Goal: Communication & Community: Answer question/provide support

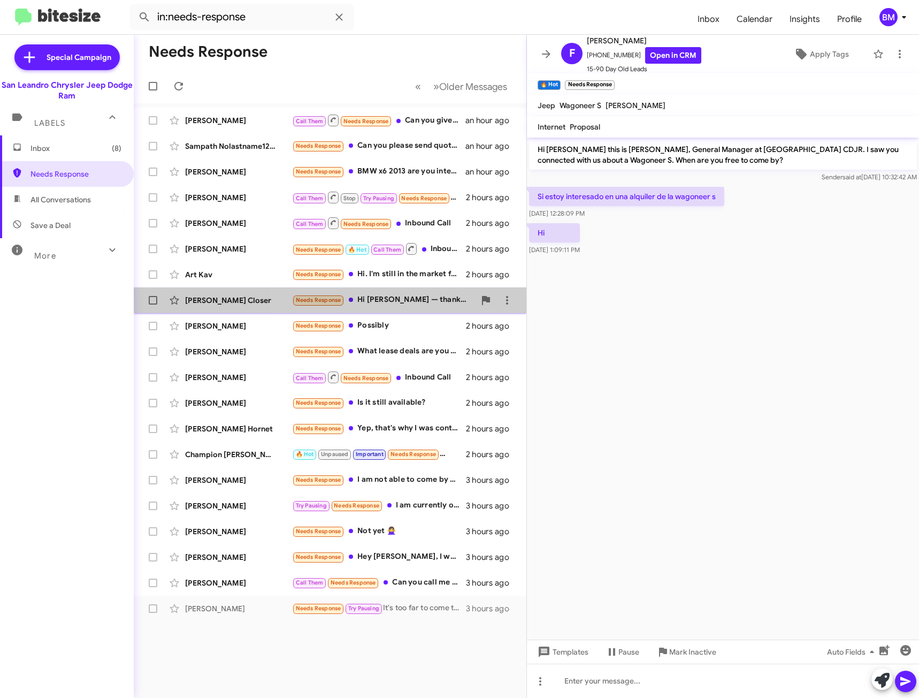
click at [397, 295] on div "Needs Response Hi [PERSON_NAME] — thanks for reaching out. I'm interested. Whic…" at bounding box center [383, 300] width 183 height 12
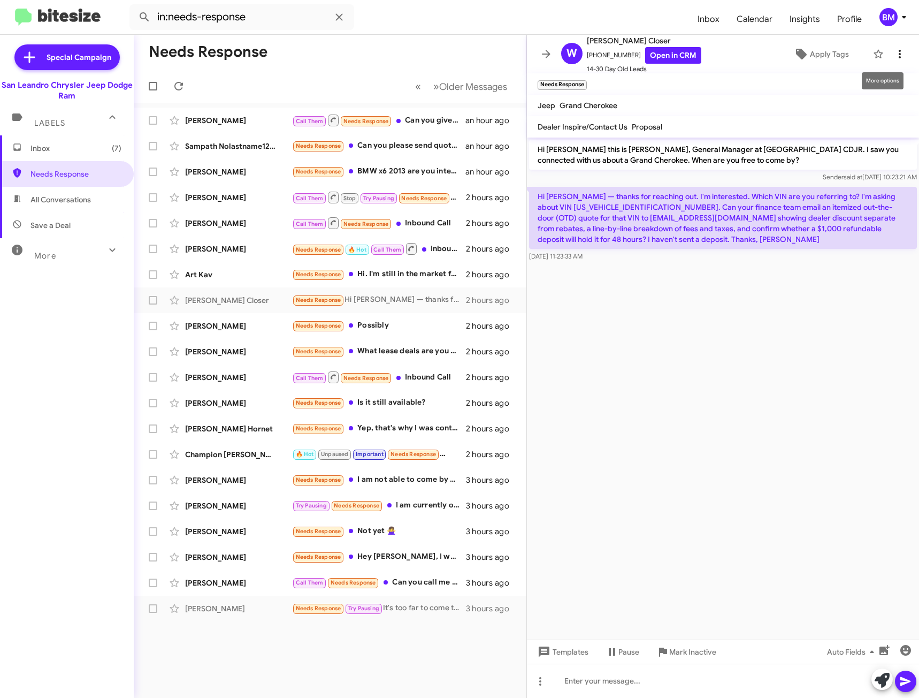
click at [894, 58] on icon at bounding box center [900, 54] width 13 height 13
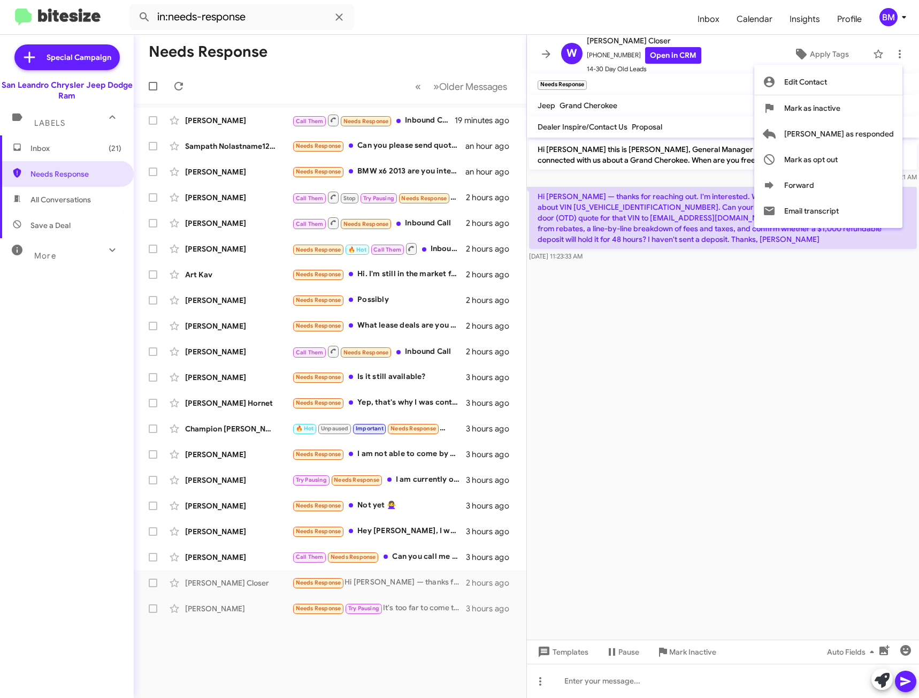
click at [423, 562] on div at bounding box center [459, 349] width 919 height 698
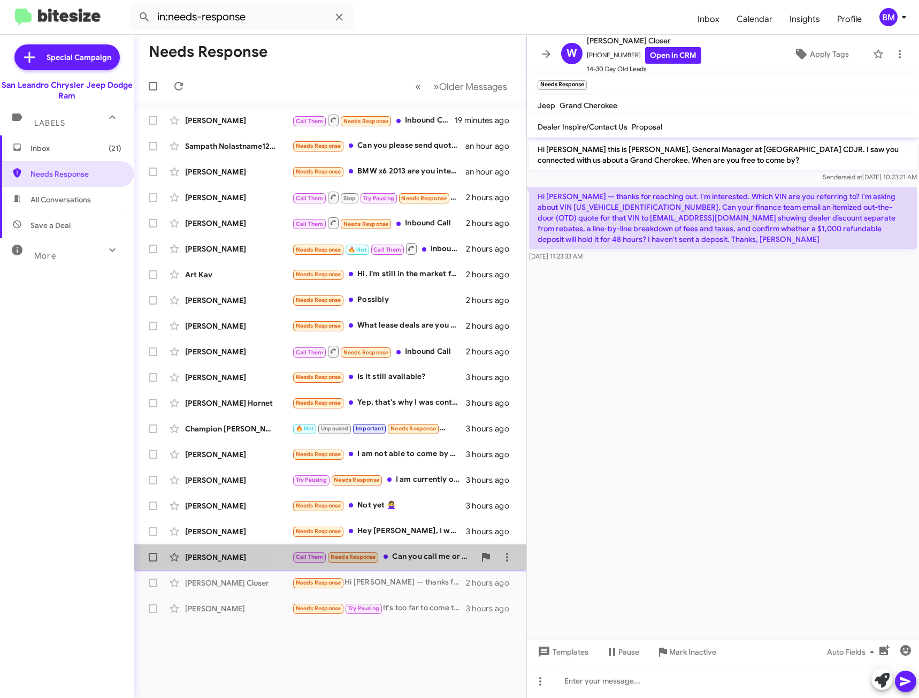
click at [422, 558] on div "Call Them Needs Response Can you call me or have someone call me. I was looking…" at bounding box center [383, 557] width 183 height 12
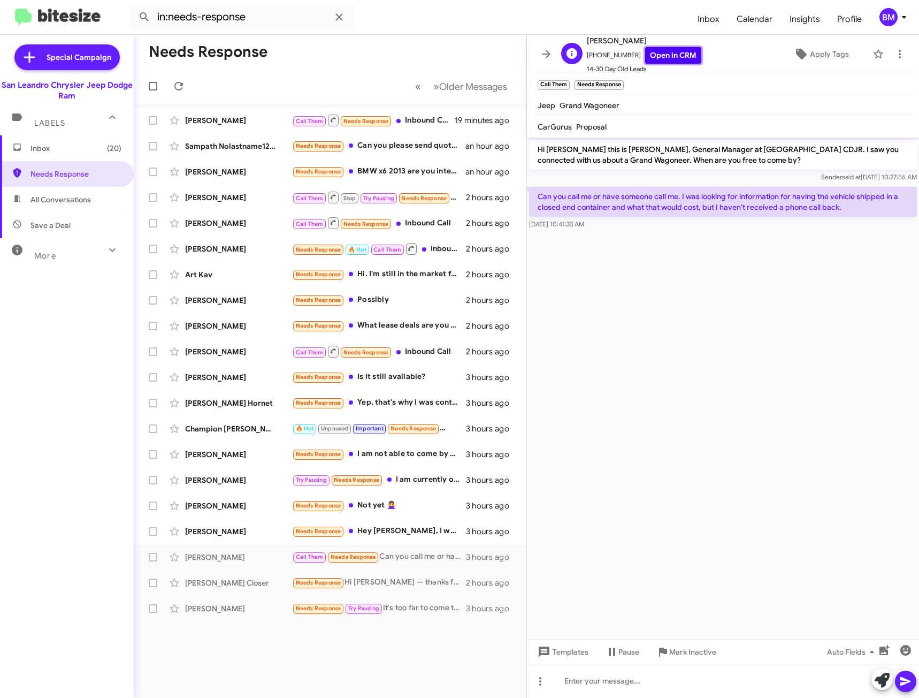
click at [682, 57] on link "Open in CRM" at bounding box center [673, 55] width 56 height 17
click at [627, 690] on div at bounding box center [723, 680] width 392 height 34
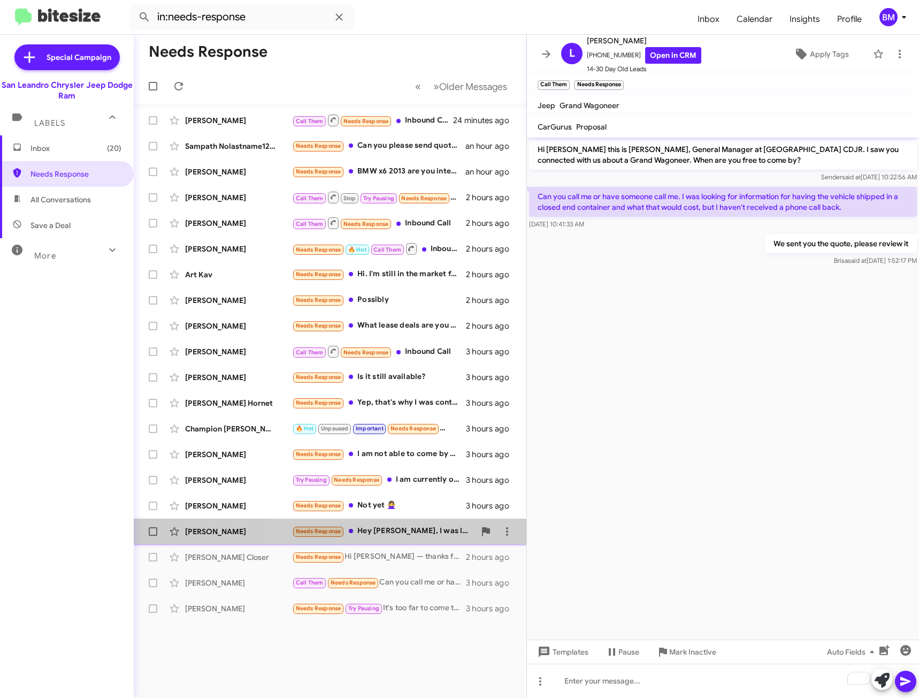
click at [417, 525] on div "Needs Response Hey [PERSON_NAME], I was looking for information on the lease de…" at bounding box center [383, 531] width 183 height 12
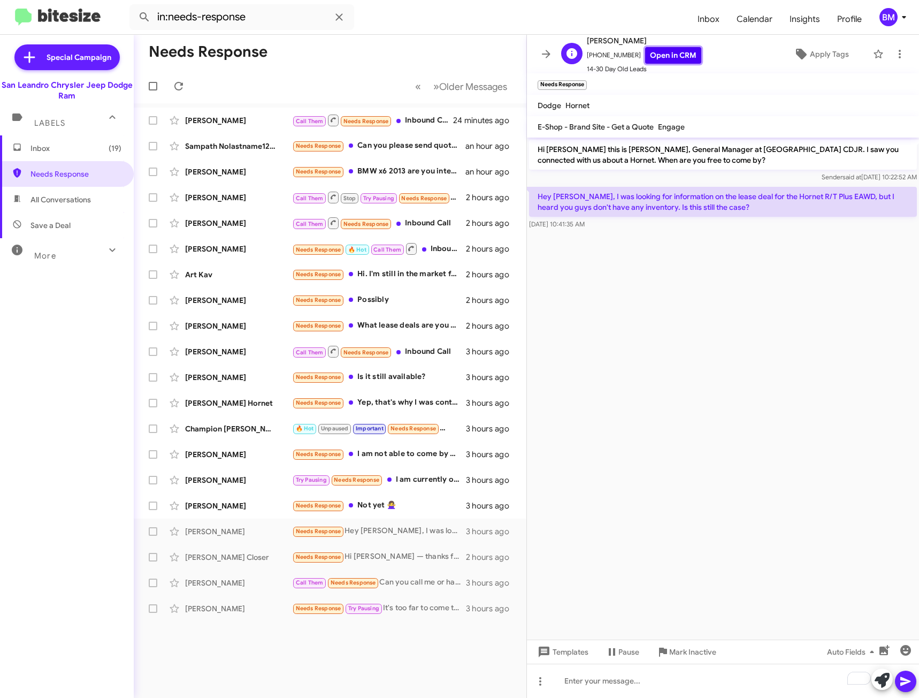
click at [672, 57] on link "Open in CRM" at bounding box center [673, 55] width 56 height 17
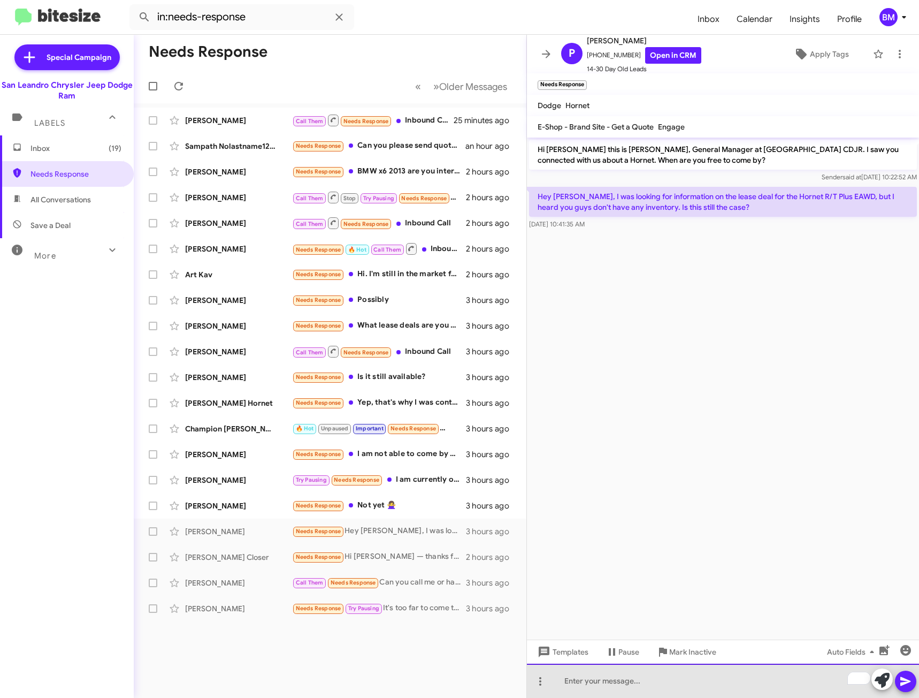
click at [633, 676] on div "To enrich screen reader interactions, please activate Accessibility in Grammarl…" at bounding box center [723, 680] width 392 height 34
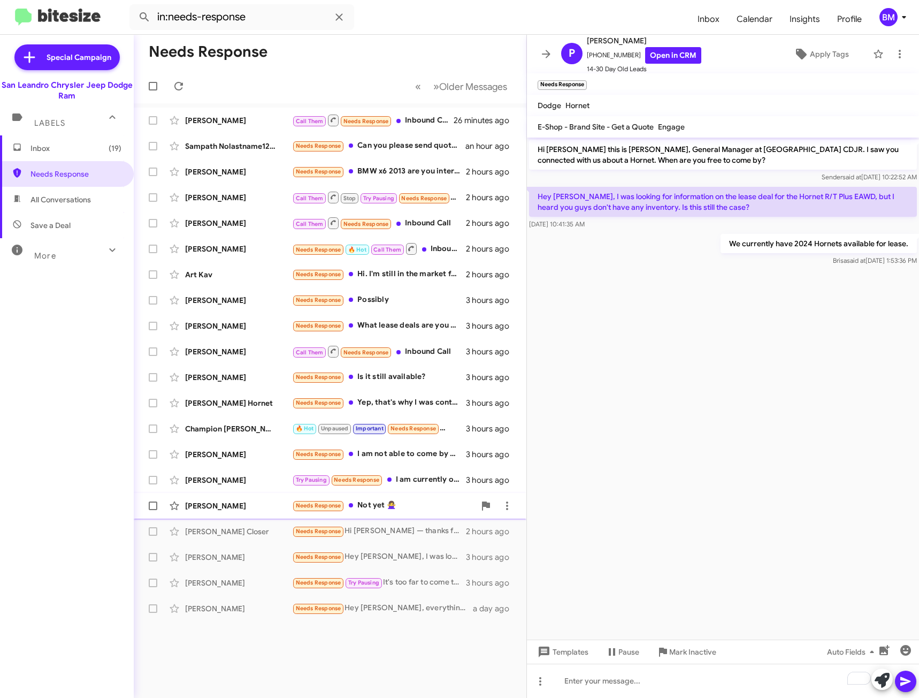
click at [405, 504] on div "Needs Response Not yet 🙅‍♀️" at bounding box center [383, 505] width 183 height 12
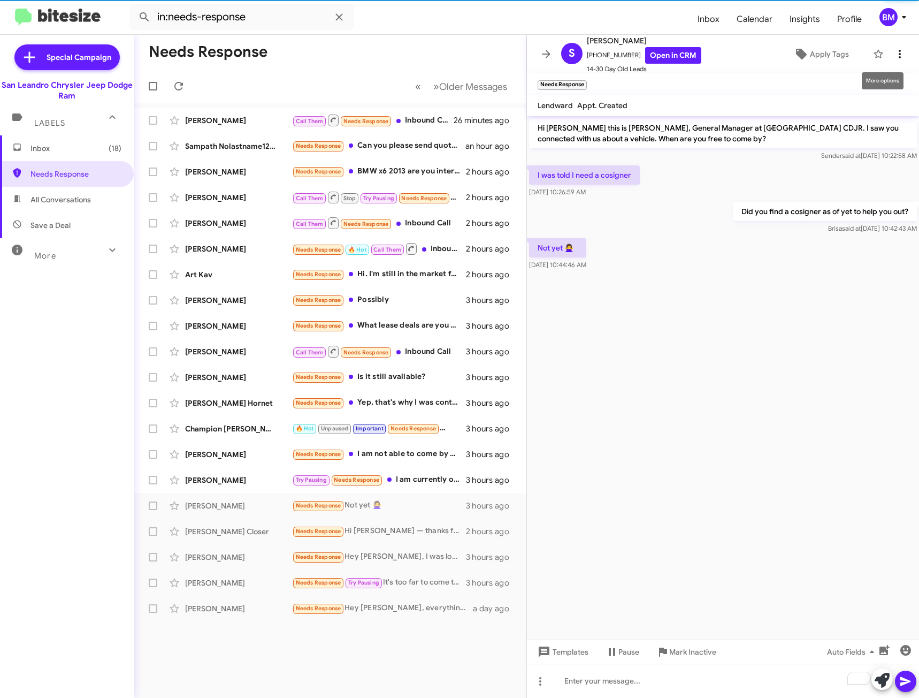
click at [894, 53] on icon at bounding box center [900, 54] width 13 height 13
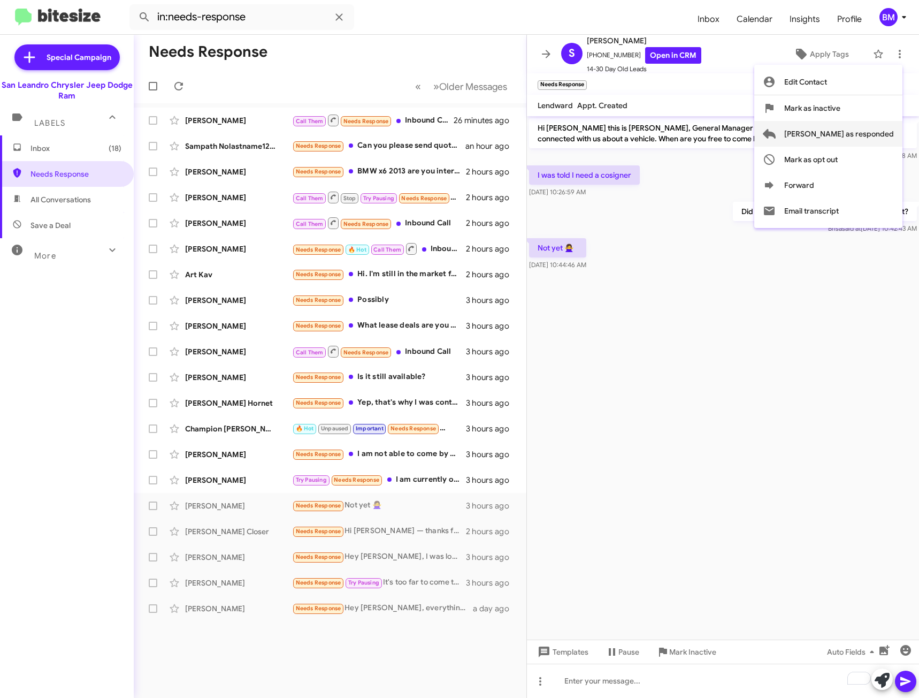
click at [854, 141] on span "[PERSON_NAME] as responded" at bounding box center [839, 134] width 110 height 26
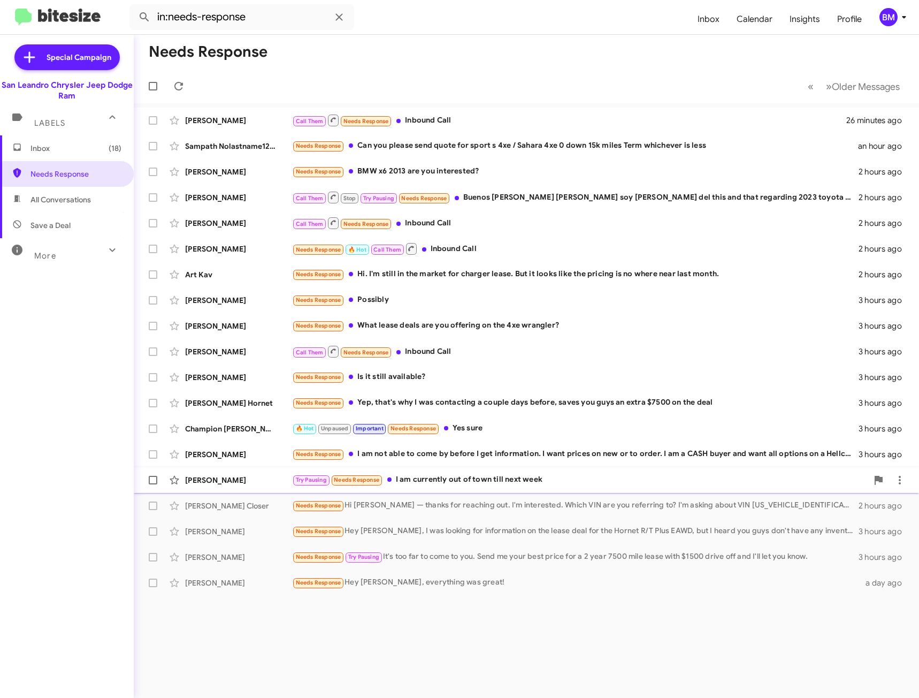
click at [447, 479] on div "Try Pausing Needs Response I am currently out of town till next week" at bounding box center [580, 480] width 576 height 12
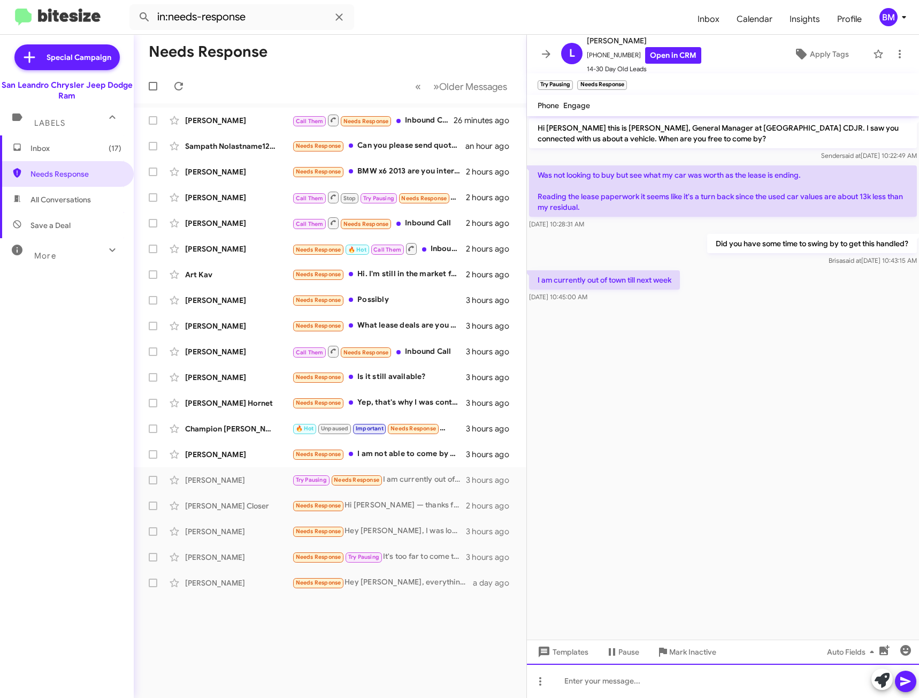
click at [611, 677] on div at bounding box center [723, 680] width 392 height 34
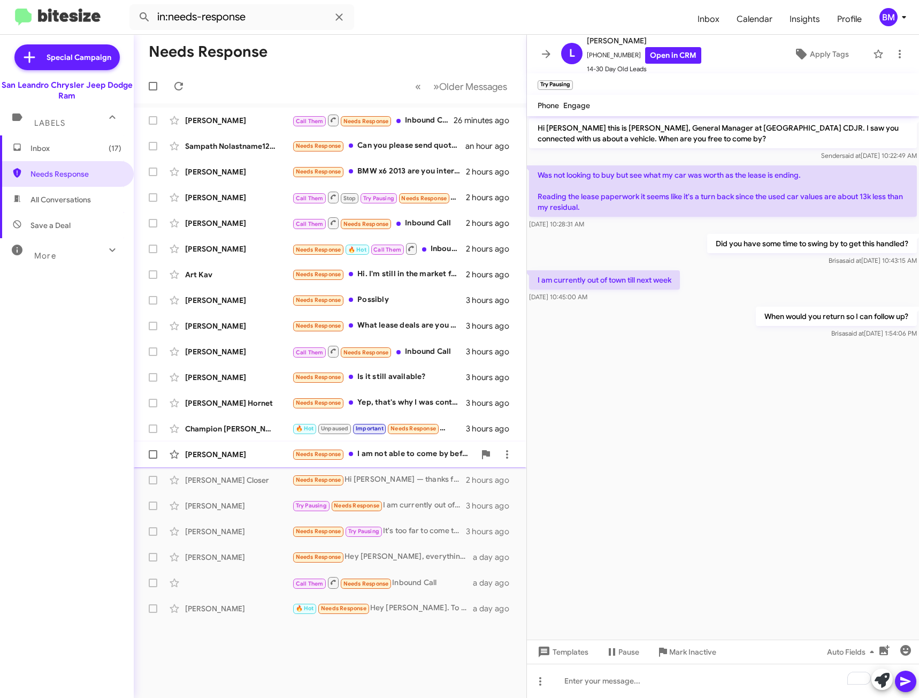
click at [398, 458] on div "Needs Response I am not able to come by before I get information. I want prices…" at bounding box center [383, 454] width 183 height 12
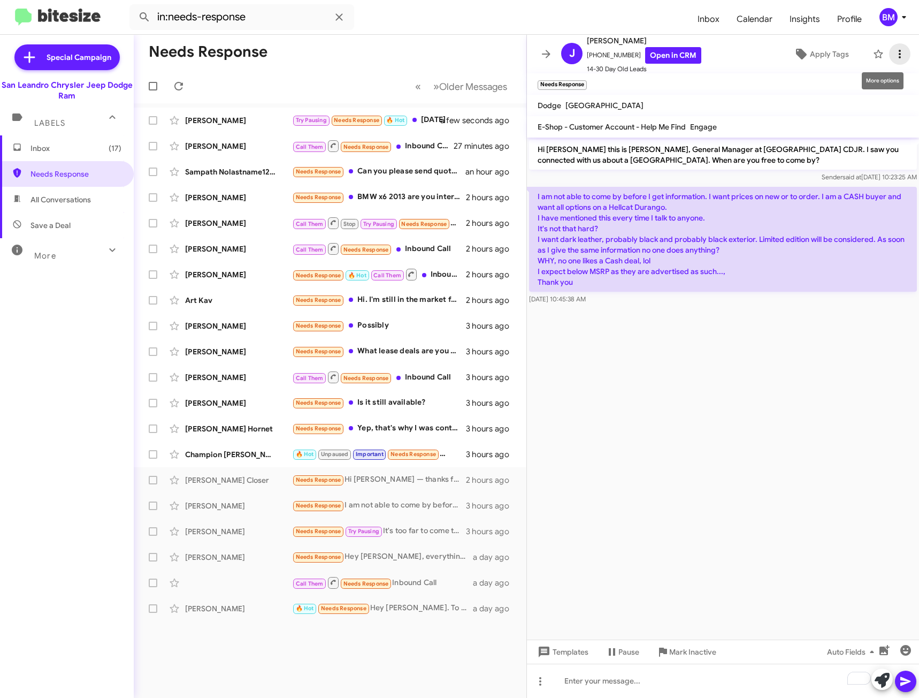
click at [894, 55] on icon at bounding box center [900, 54] width 13 height 13
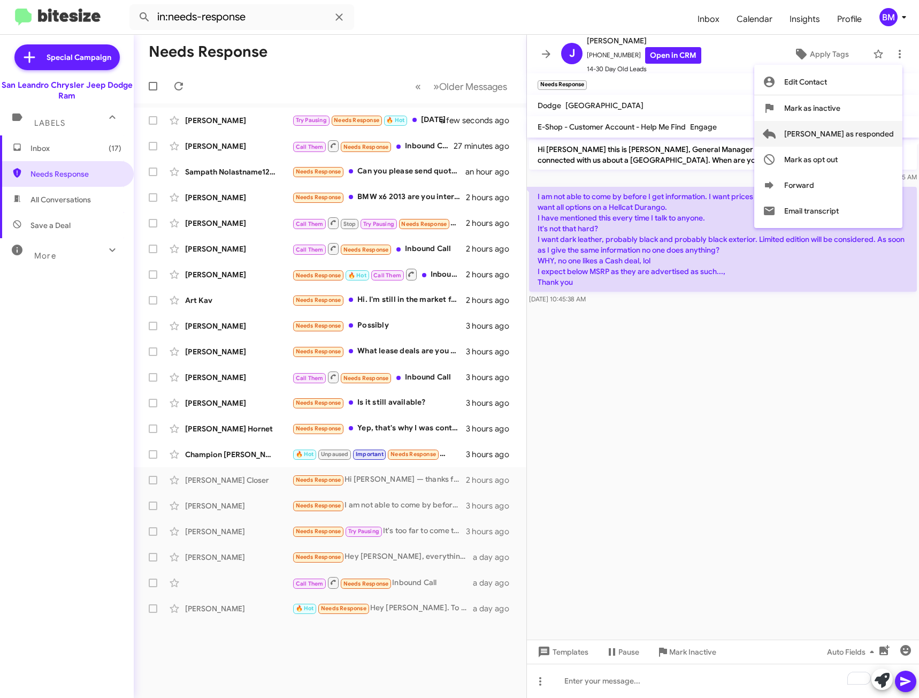
click at [840, 135] on span "[PERSON_NAME] as responded" at bounding box center [839, 134] width 110 height 26
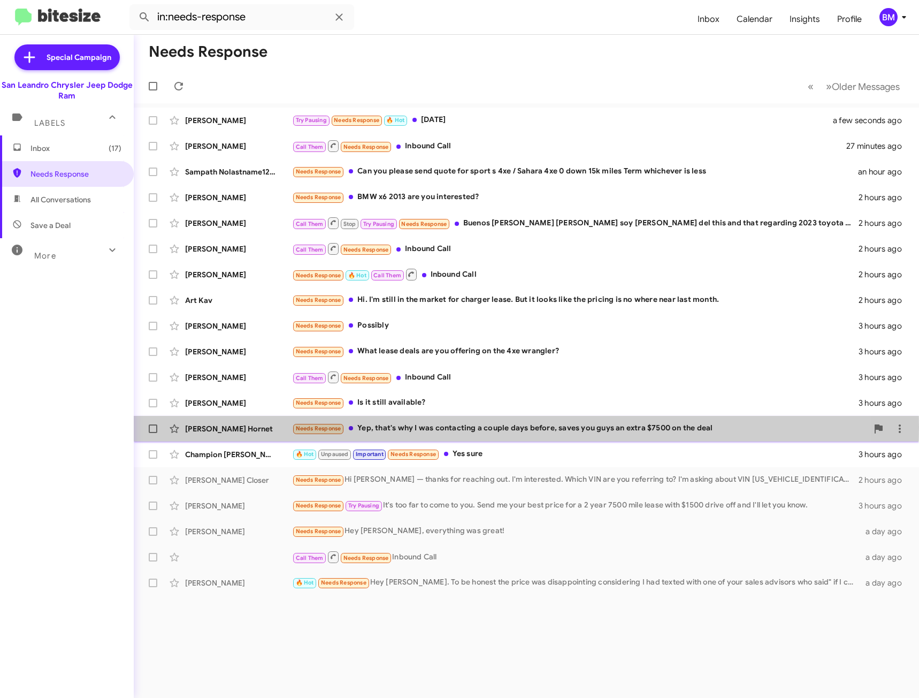
click at [419, 427] on div "Needs Response Yep, that's why I was contacting a couple days before, saves you…" at bounding box center [580, 428] width 576 height 12
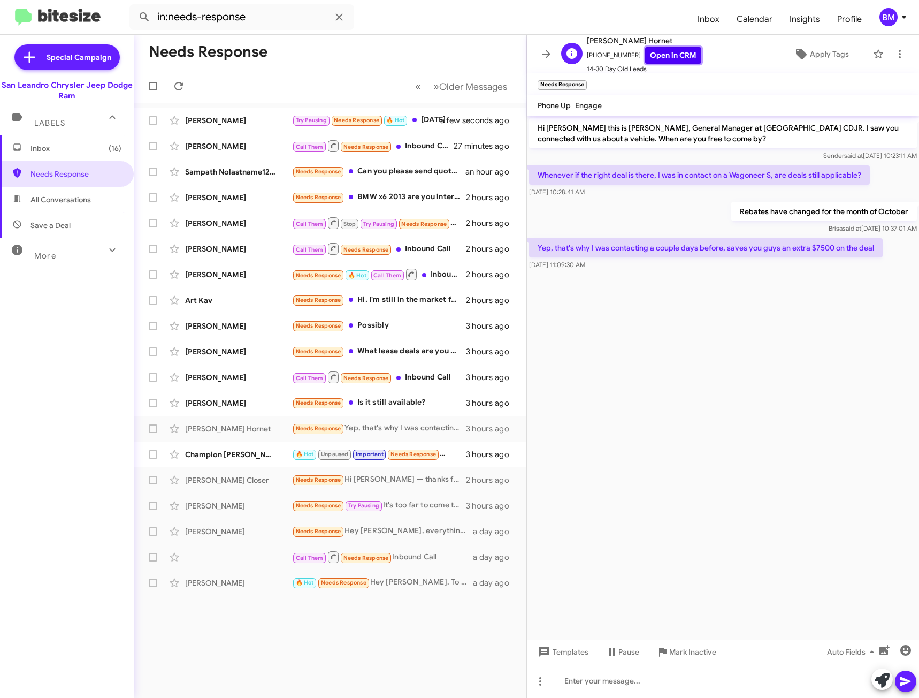
click at [674, 55] on link "Open in CRM" at bounding box center [673, 55] width 56 height 17
click at [894, 52] on icon at bounding box center [900, 54] width 13 height 13
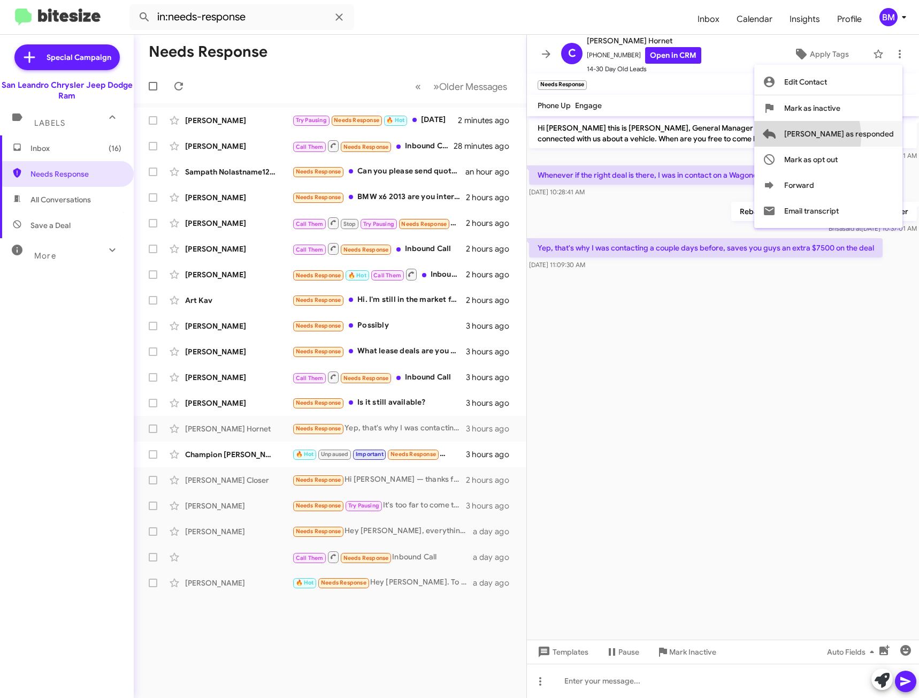
click at [837, 136] on span "[PERSON_NAME] as responded" at bounding box center [839, 134] width 110 height 26
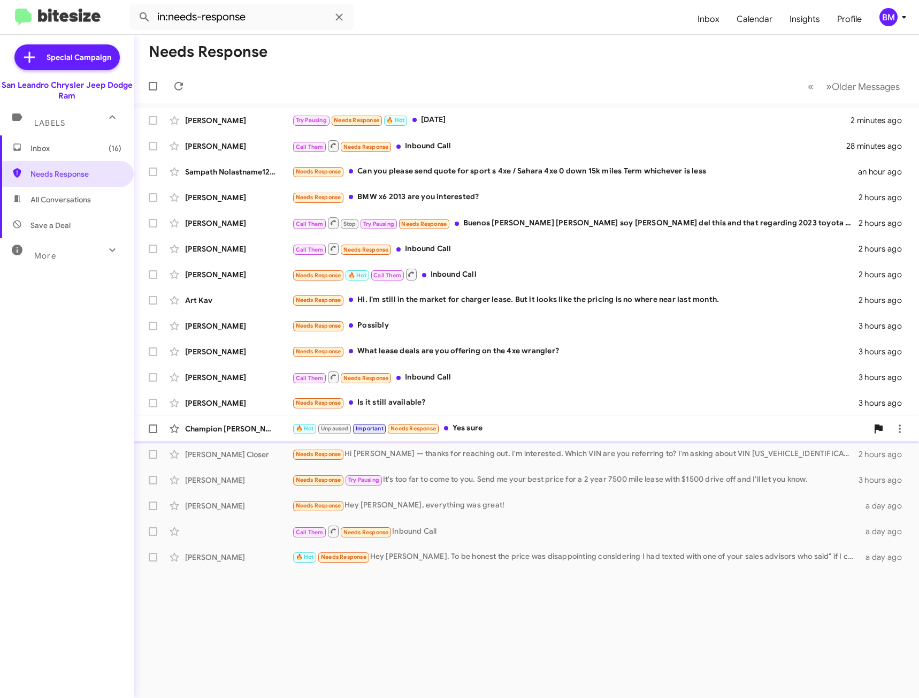
click at [485, 434] on div "🔥 Hot Unpaused Important Needs Response Yes sure" at bounding box center [580, 428] width 576 height 12
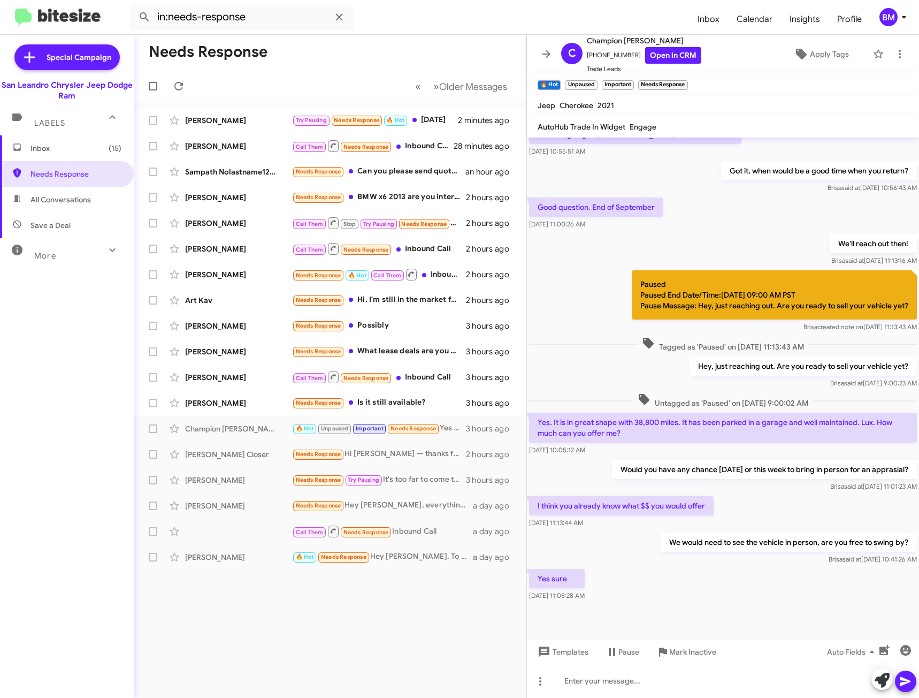
scroll to position [152, 0]
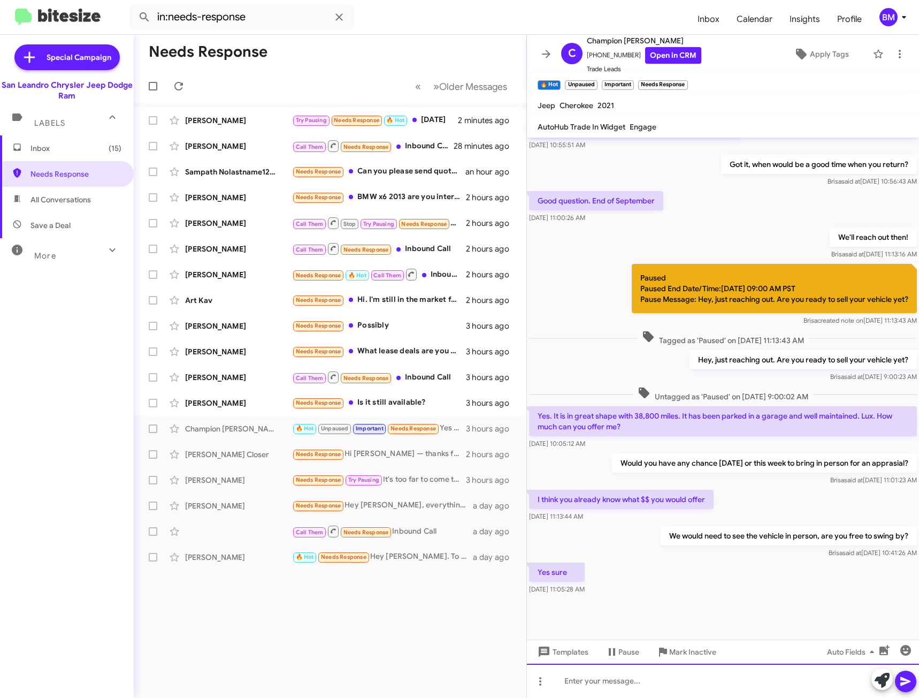
click at [631, 682] on div at bounding box center [723, 680] width 392 height 34
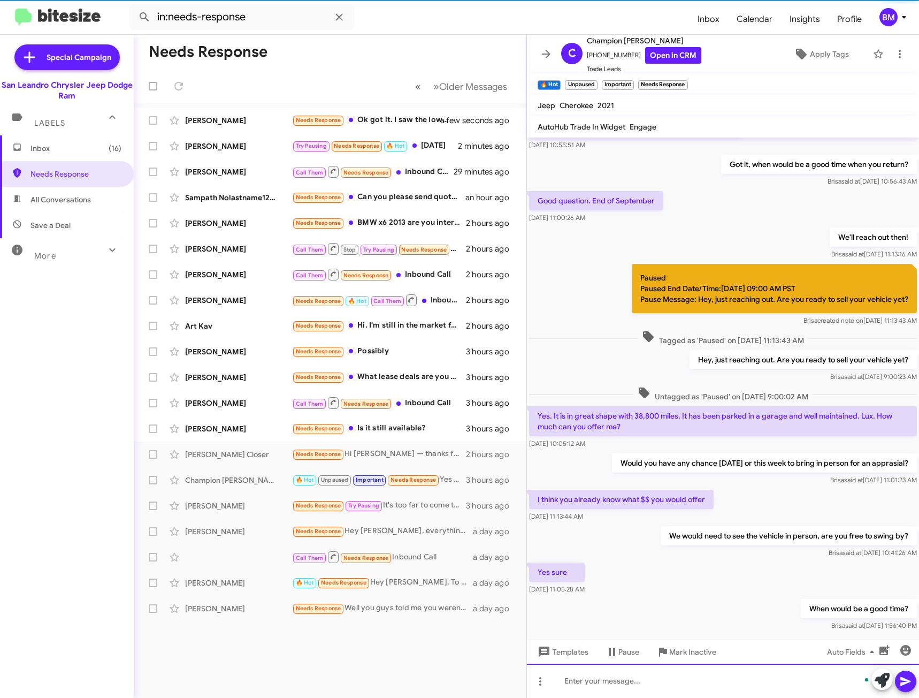
scroll to position [0, 0]
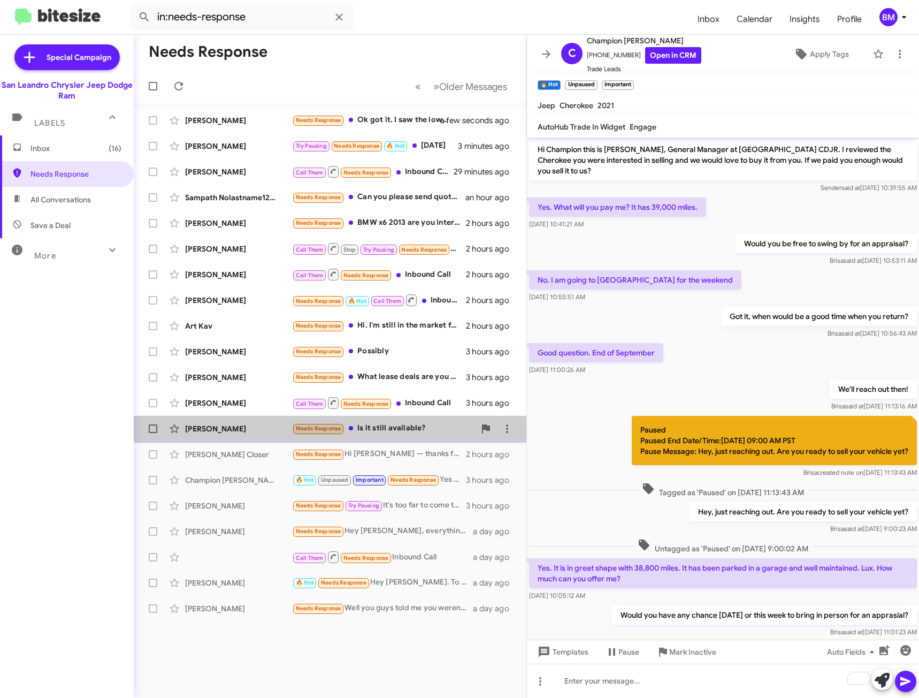
click at [399, 419] on div "[PERSON_NAME] Needs Response Is it still available? 3 hours ago" at bounding box center [330, 428] width 376 height 21
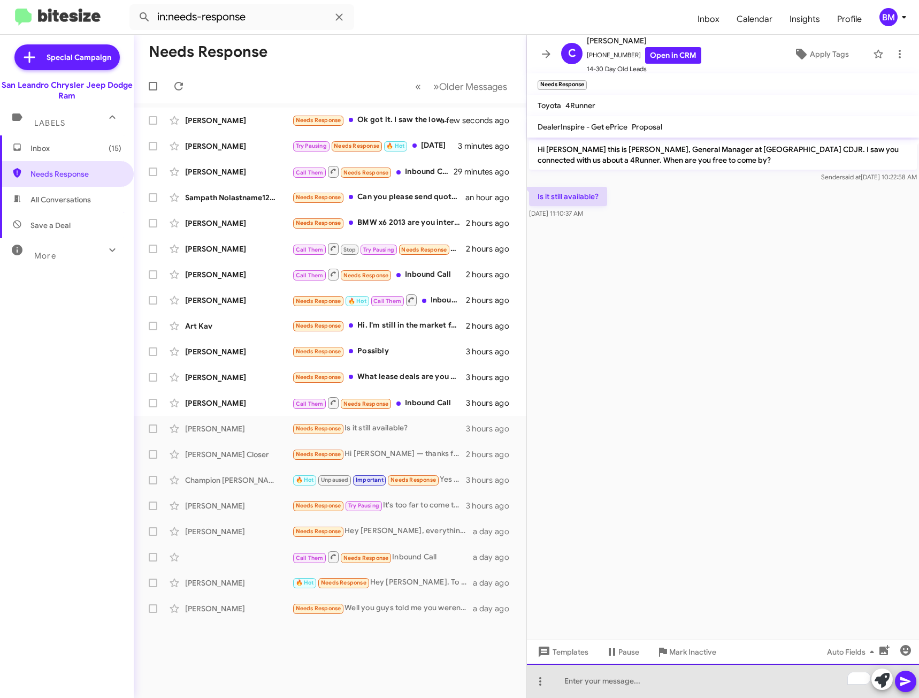
click at [627, 685] on div "To enrich screen reader interactions, please activate Accessibility in Grammarl…" at bounding box center [723, 680] width 392 height 34
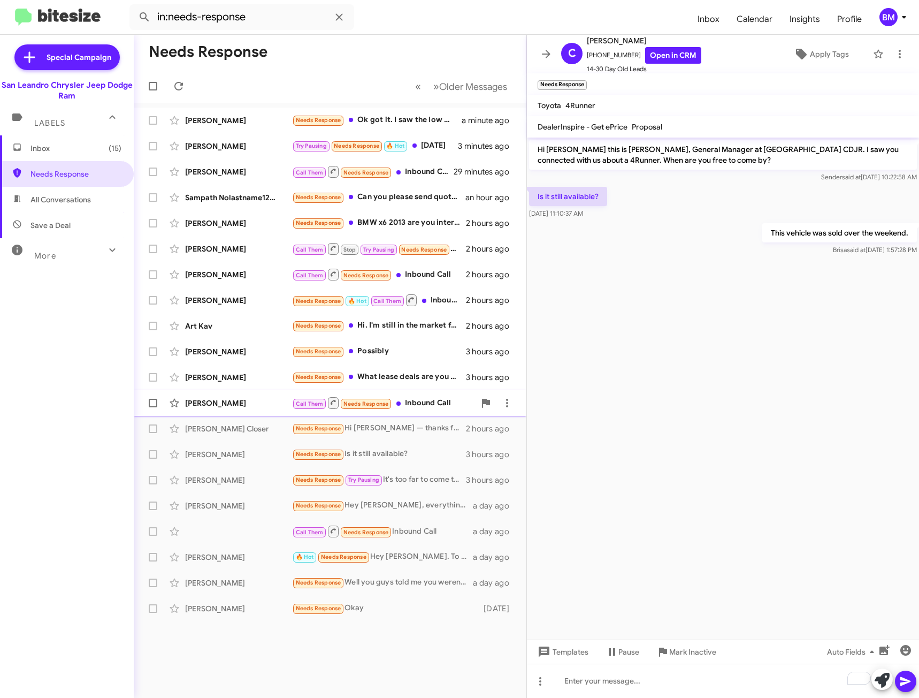
click at [405, 399] on div "Call Them Needs Response Inbound Call" at bounding box center [383, 402] width 183 height 13
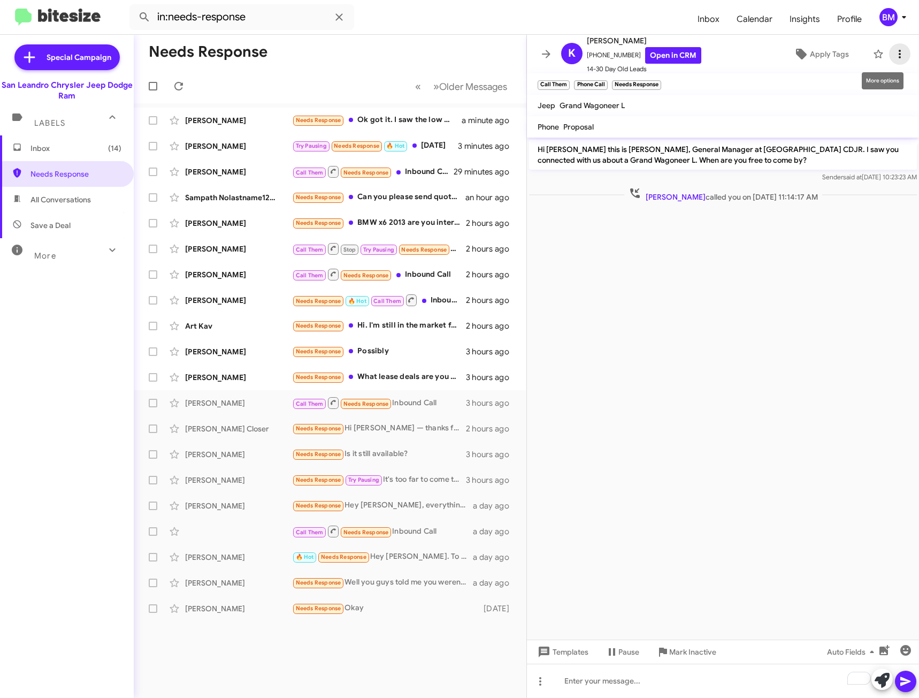
click at [890, 63] on button at bounding box center [899, 53] width 21 height 21
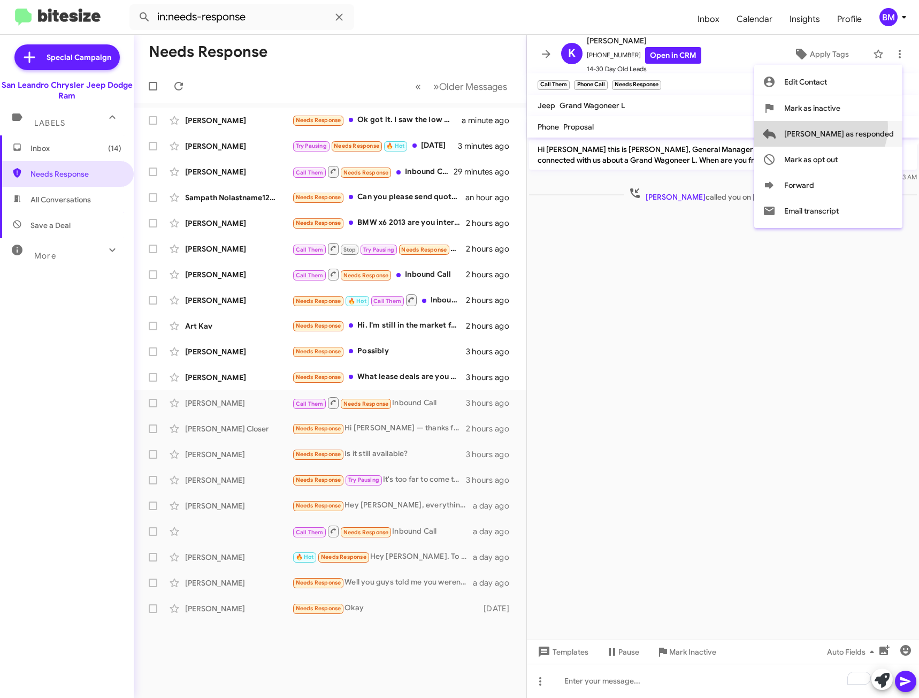
click at [863, 126] on span "[PERSON_NAME] as responded" at bounding box center [839, 134] width 110 height 26
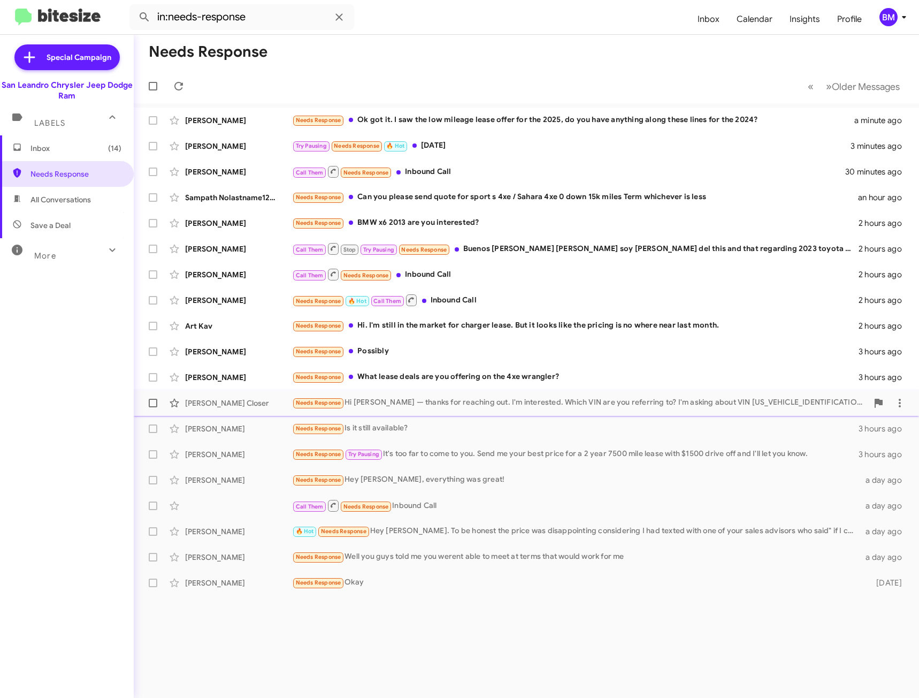
click at [501, 396] on div "[PERSON_NAME] Closer Needs Response Hi [PERSON_NAME] — thanks for reaching out.…" at bounding box center [526, 402] width 768 height 21
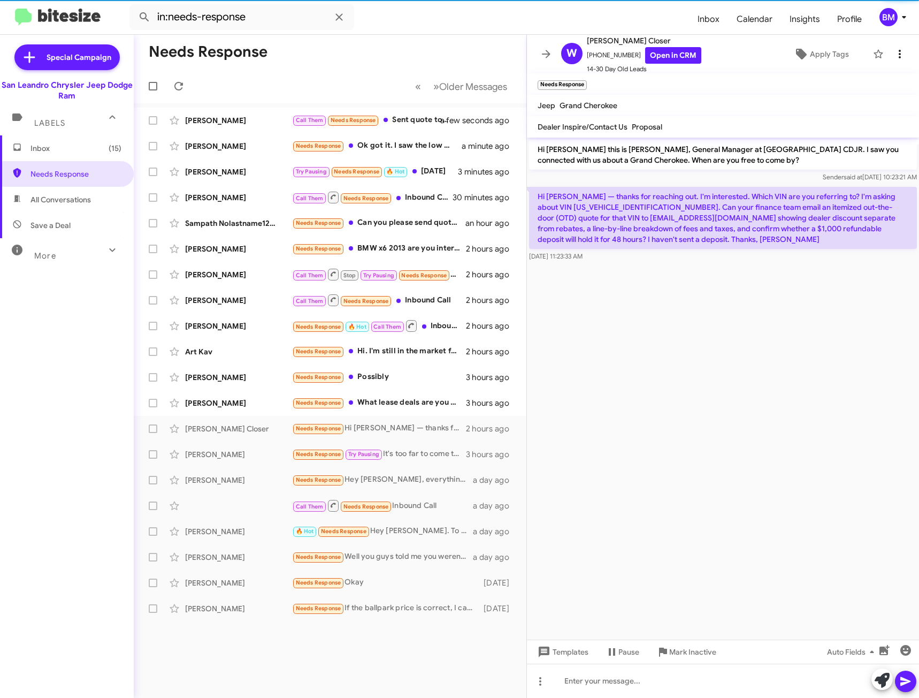
click at [894, 56] on icon at bounding box center [900, 54] width 13 height 13
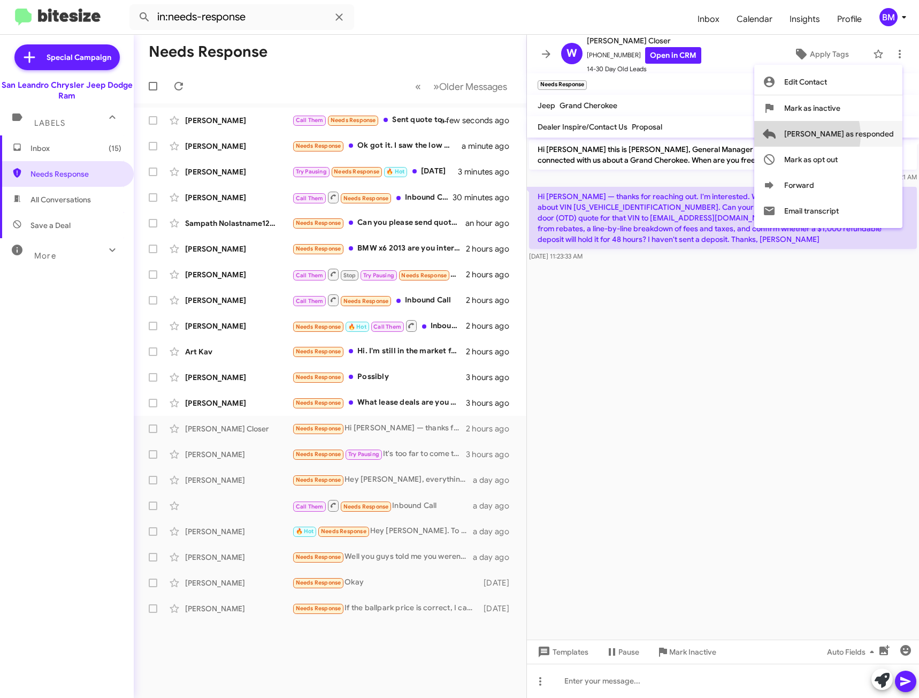
click at [842, 135] on span "[PERSON_NAME] as responded" at bounding box center [839, 134] width 110 height 26
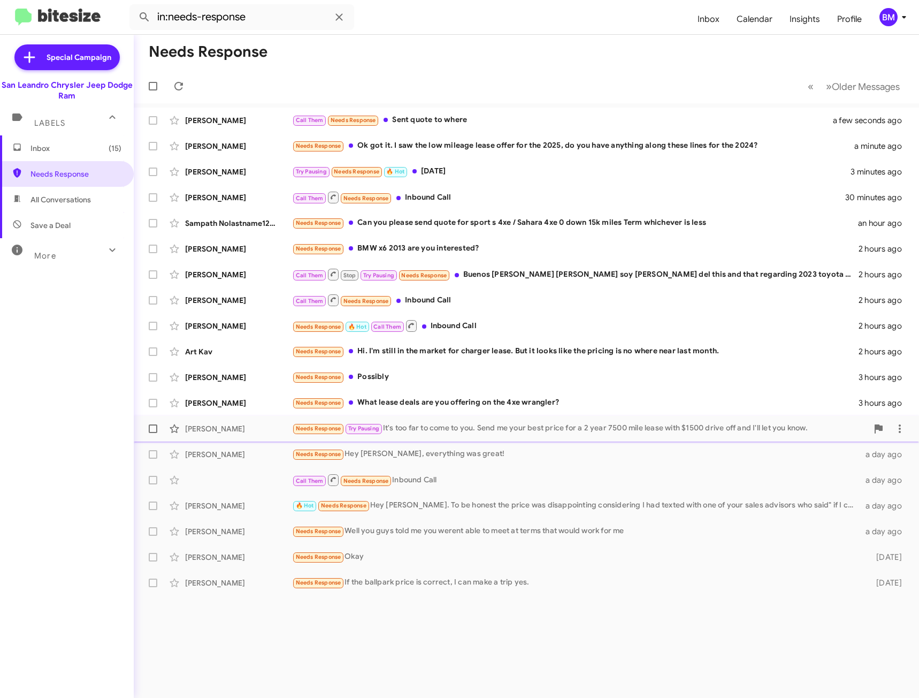
click at [518, 432] on div "Needs Response Try Pausing It's too far to come to you. Send me your best price…" at bounding box center [580, 428] width 576 height 12
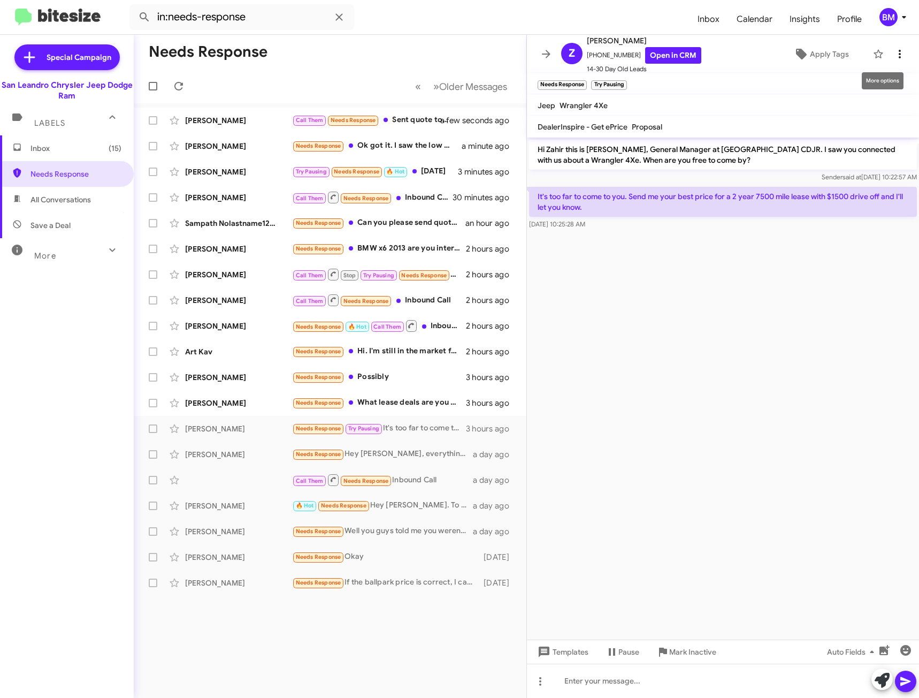
click at [894, 57] on icon at bounding box center [900, 54] width 13 height 13
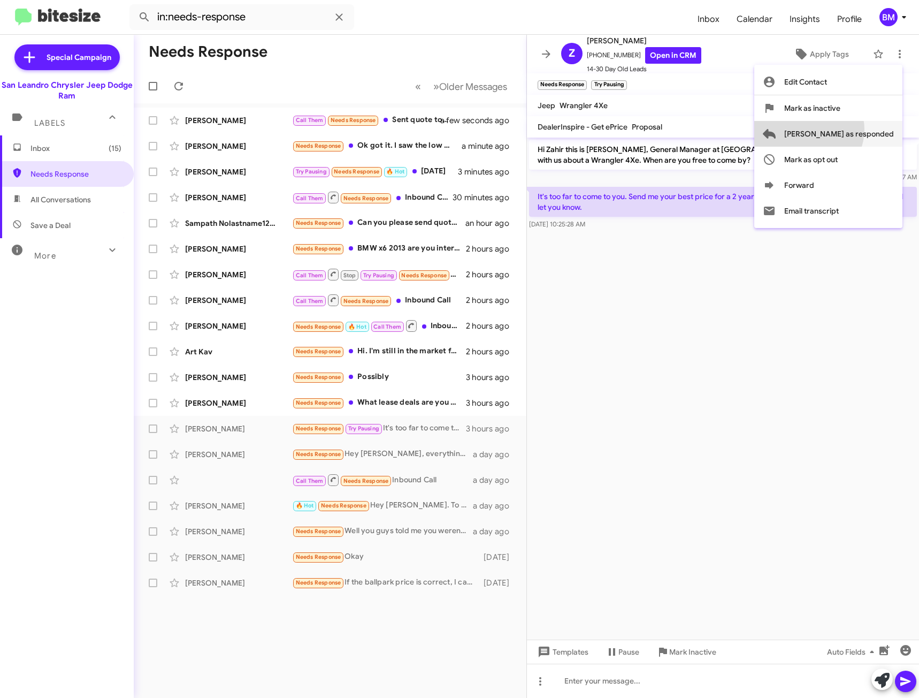
click at [851, 129] on span "[PERSON_NAME] as responded" at bounding box center [839, 134] width 110 height 26
